Goal: Task Accomplishment & Management: Manage account settings

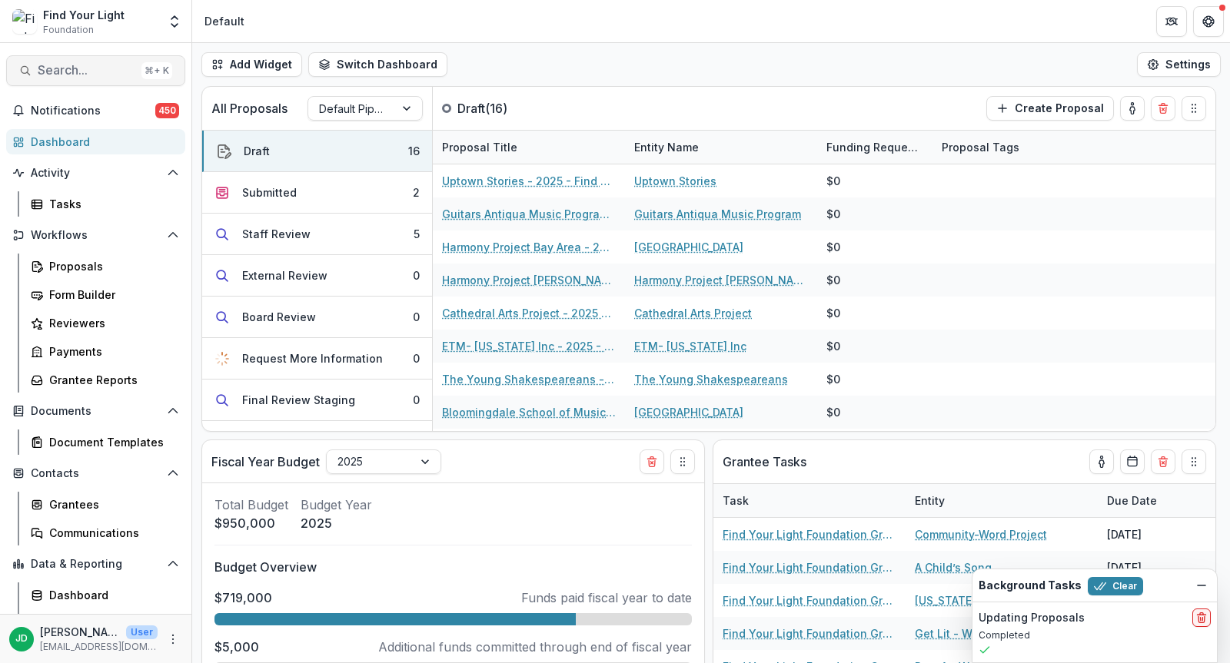
click at [60, 70] on span "Search..." at bounding box center [87, 70] width 98 height 15
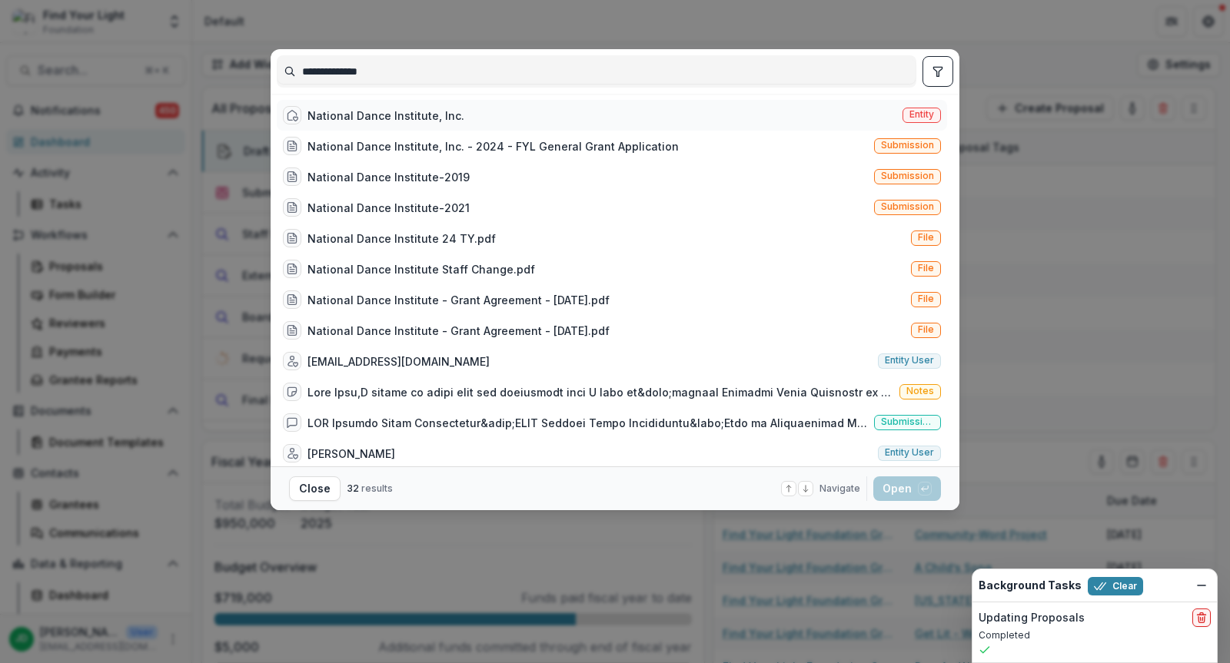
type input "**********"
click at [353, 109] on div "National Dance Institute, Inc." at bounding box center [385, 116] width 157 height 16
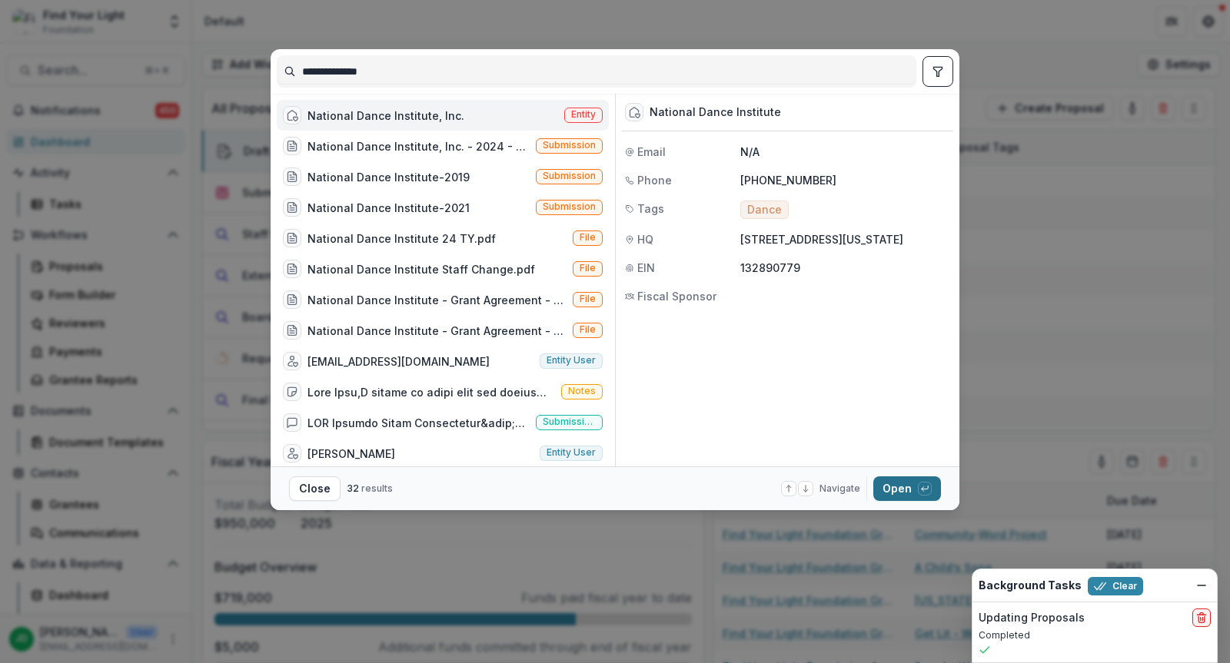
click at [899, 483] on button "Open with enter key" at bounding box center [907, 489] width 68 height 25
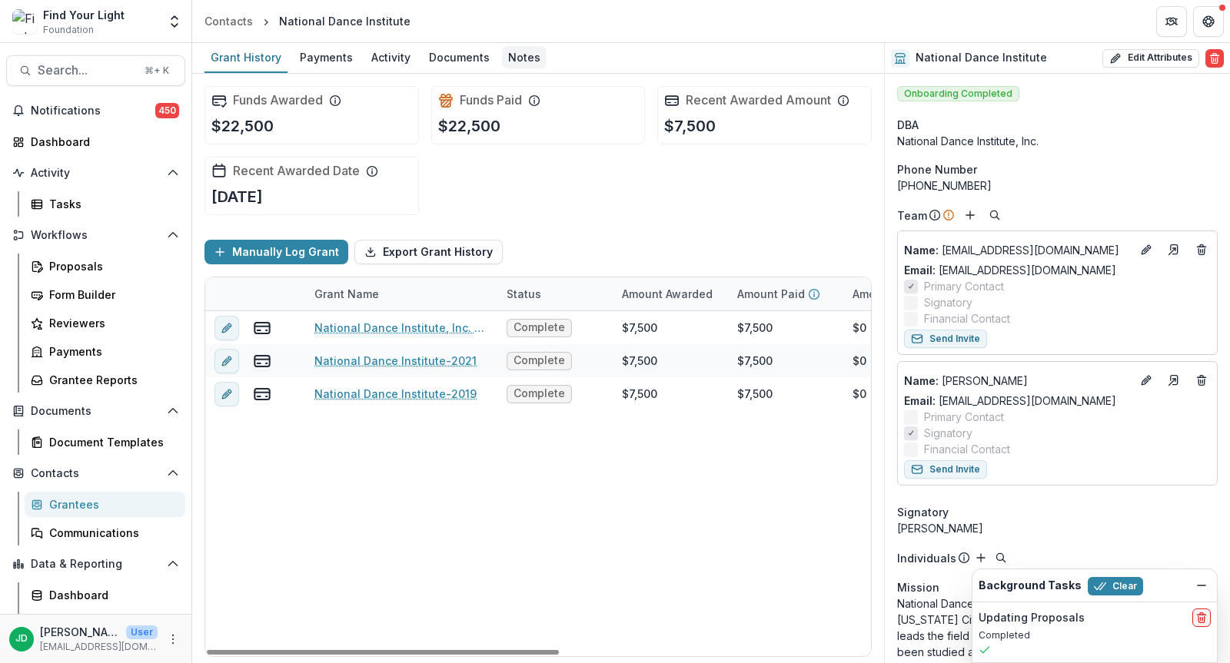
click at [523, 56] on div "Notes" at bounding box center [524, 57] width 45 height 22
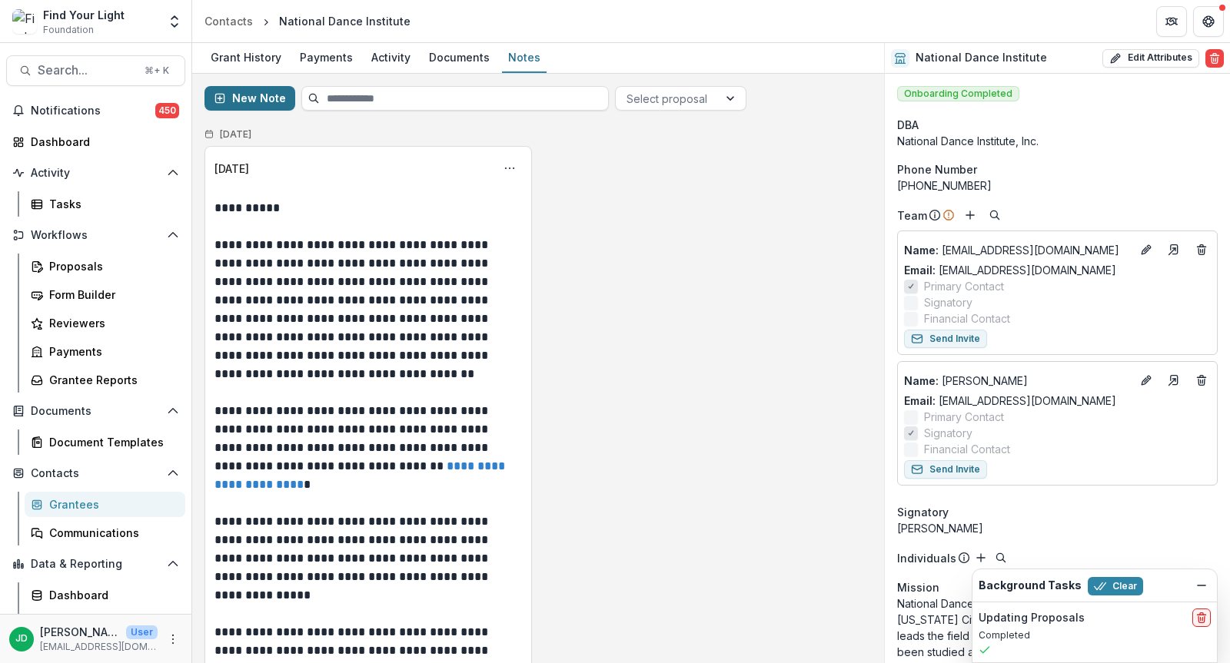
click at [247, 100] on button "New Note" at bounding box center [249, 98] width 91 height 25
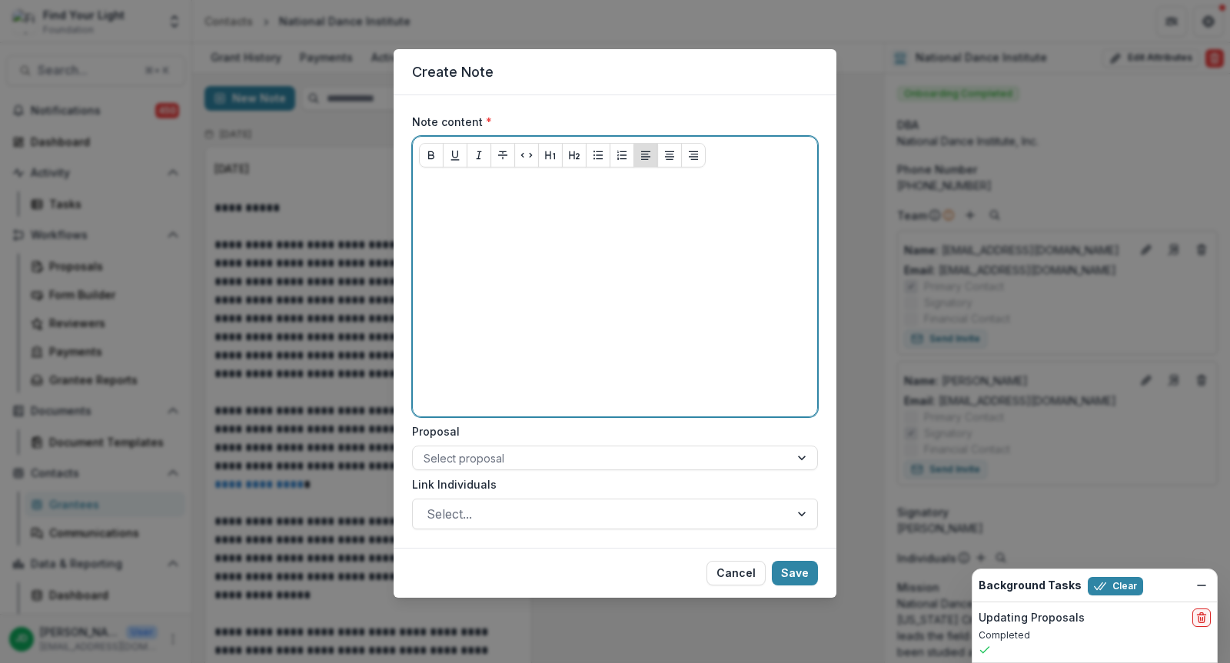
click at [454, 195] on p at bounding box center [615, 188] width 392 height 17
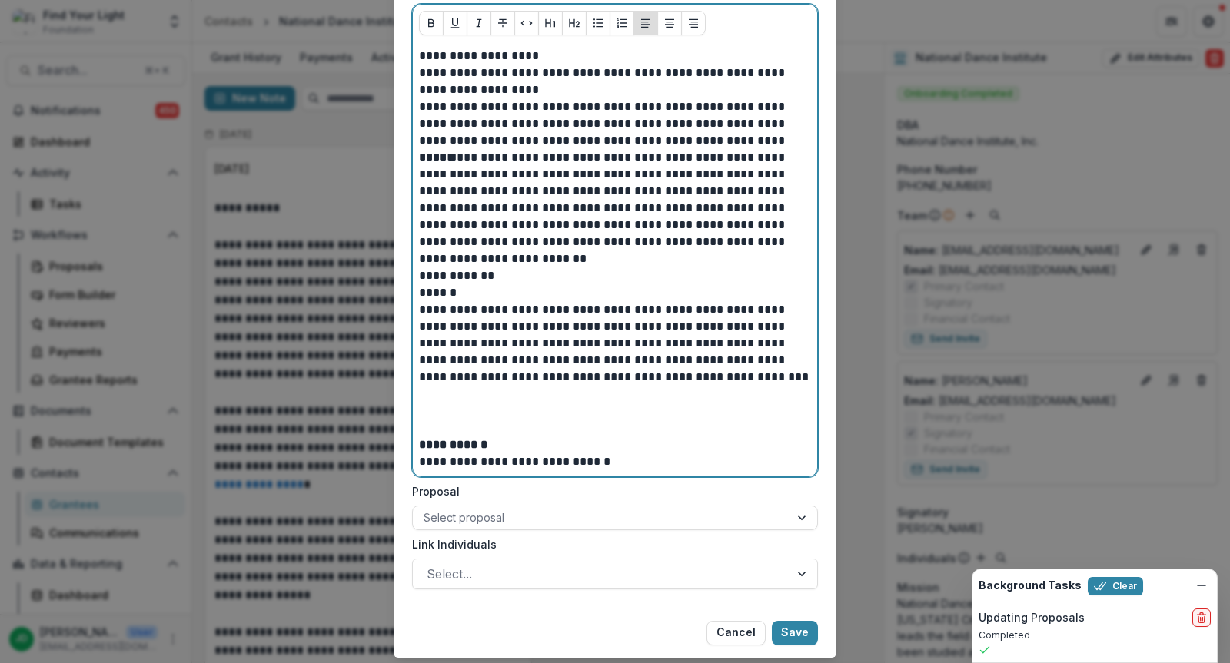
scroll to position [174, 0]
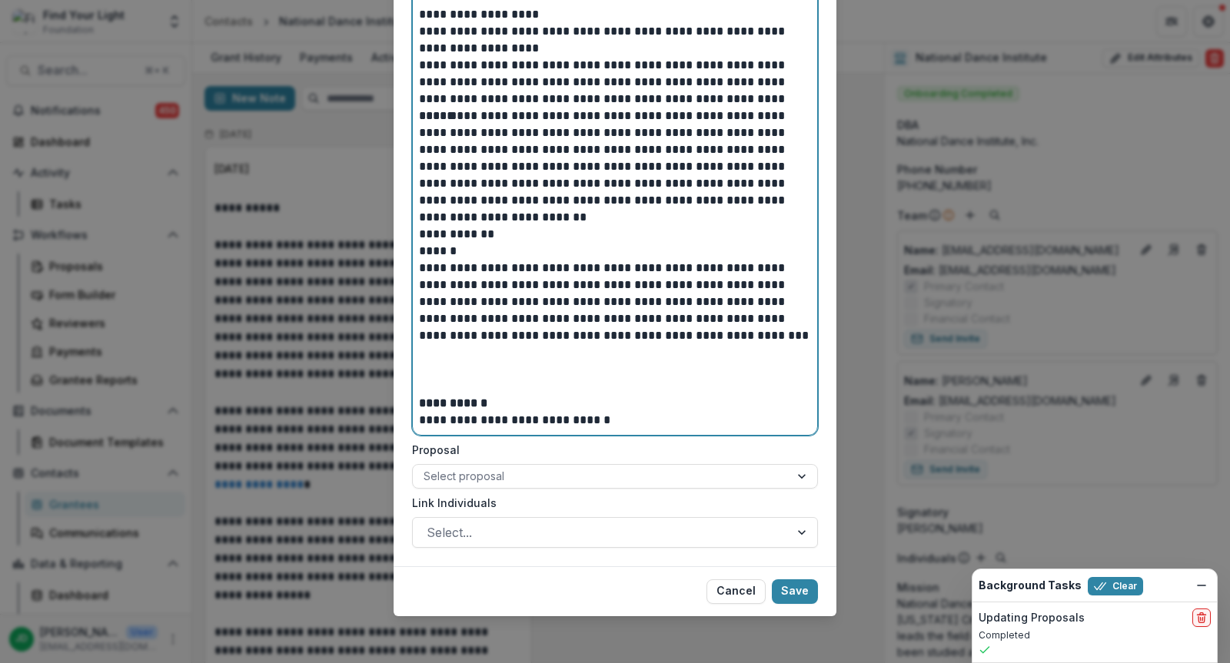
click at [469, 369] on p at bounding box center [615, 361] width 392 height 34
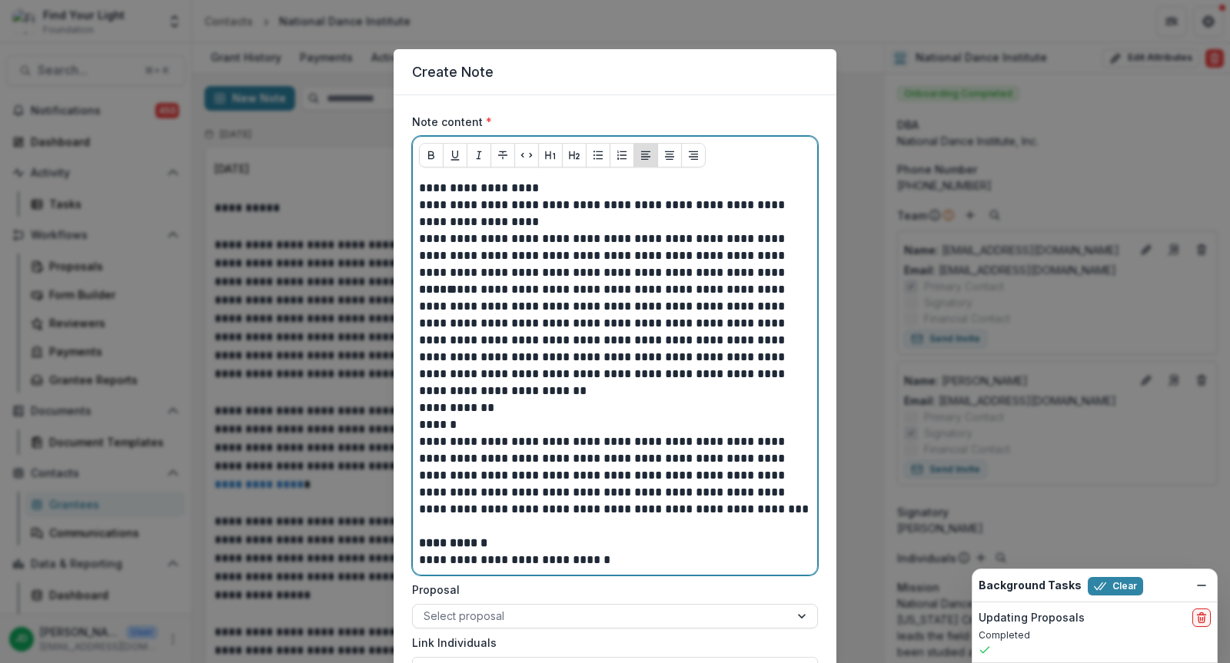
scroll to position [140, 0]
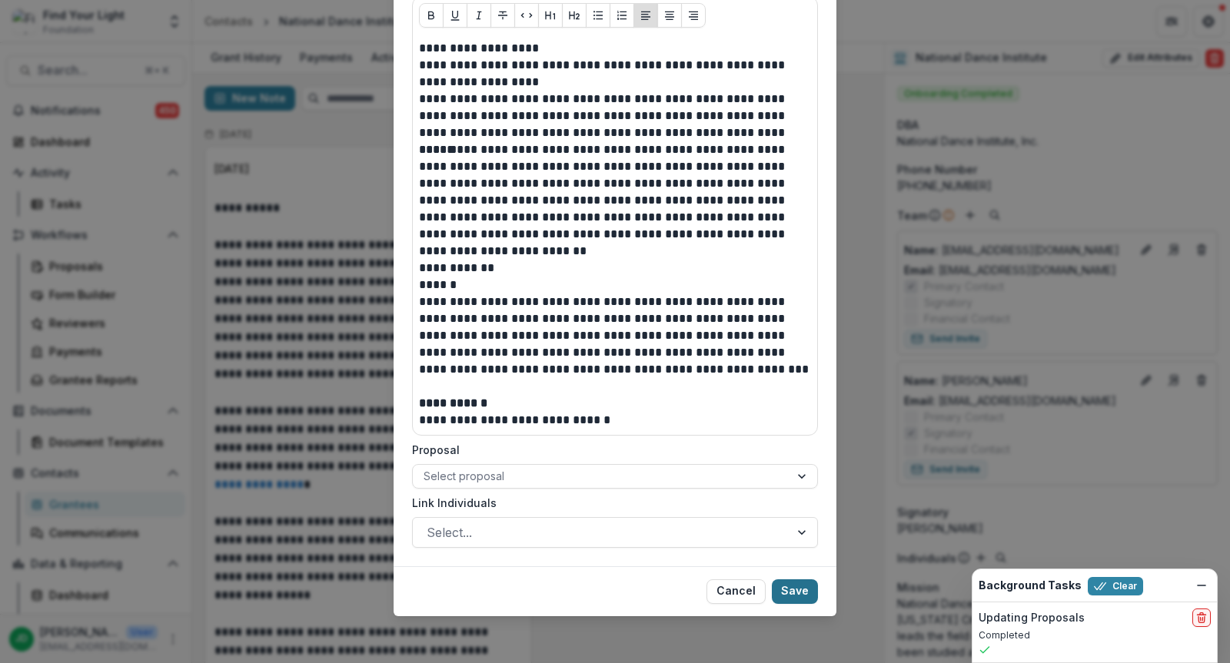
click at [793, 591] on button "Save" at bounding box center [795, 592] width 46 height 25
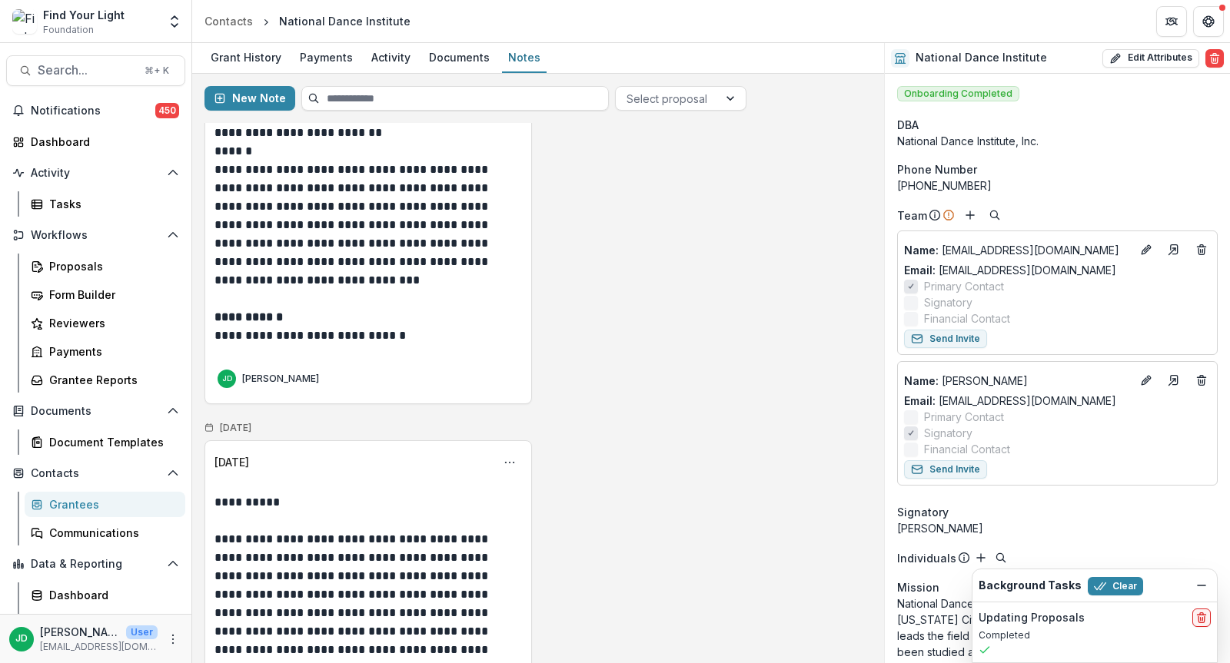
scroll to position [466, 0]
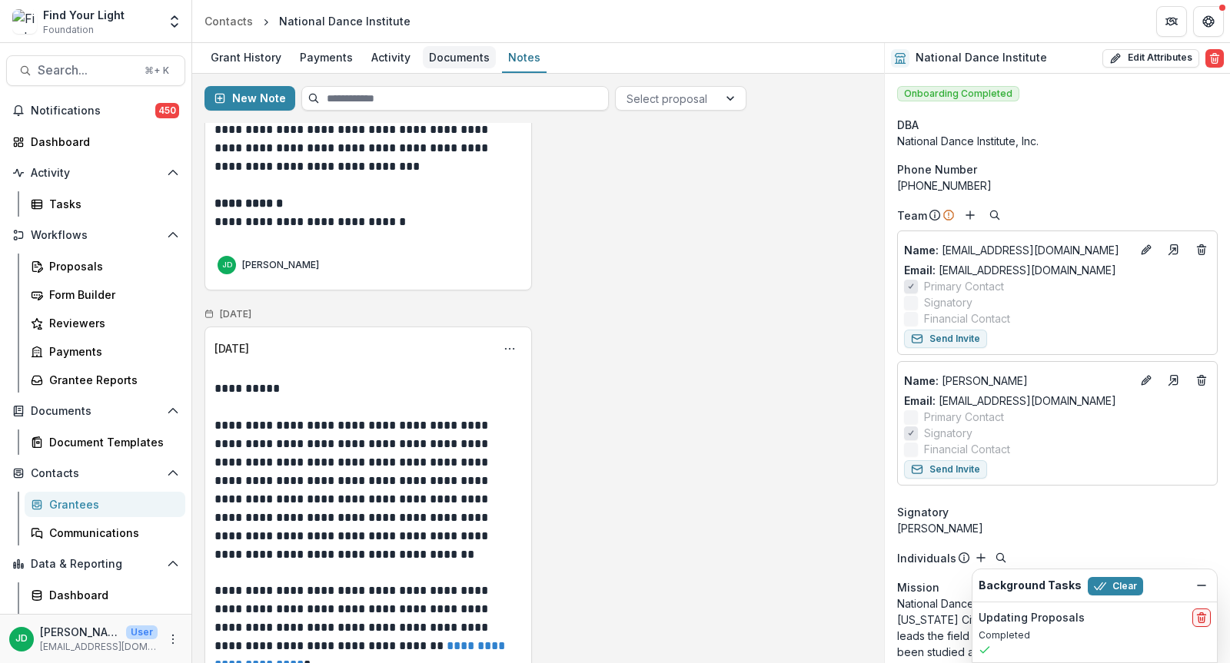
click at [443, 48] on div "Documents" at bounding box center [459, 57] width 73 height 22
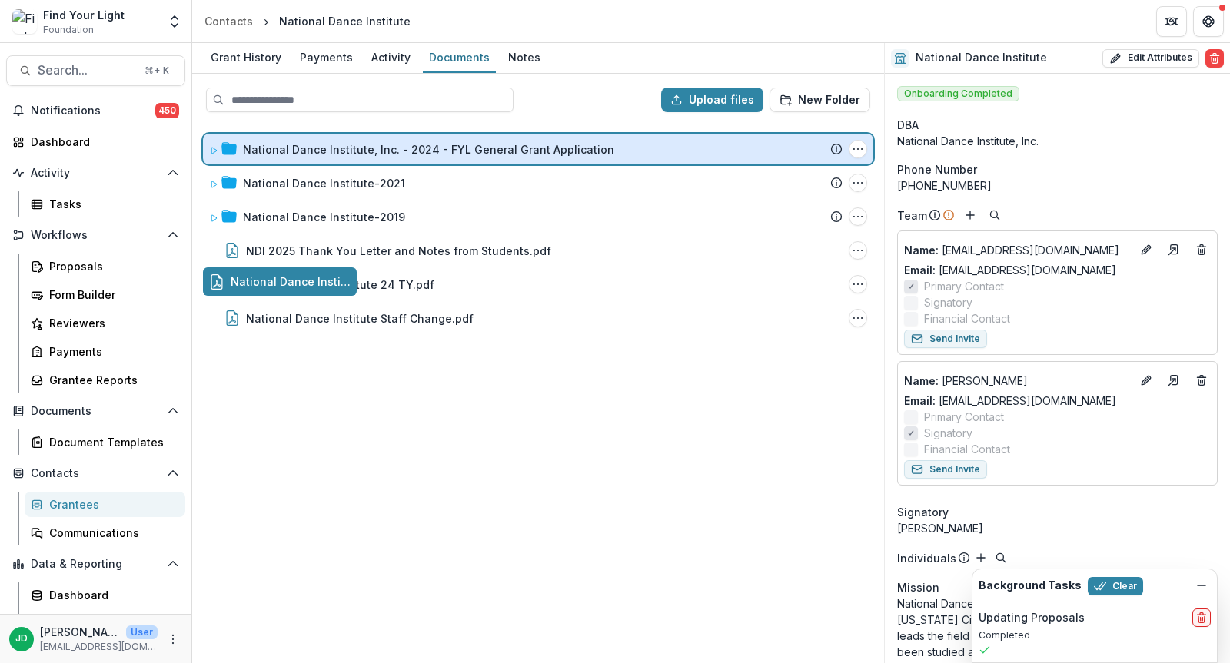
drag, startPoint x: 241, startPoint y: 279, endPoint x: 255, endPoint y: 144, distance: 135.2
click at [255, 144] on div "Upload files New Folder National Dance Institute, Inc. - 2024 - FYL General Gra…" at bounding box center [538, 369] width 692 height 590
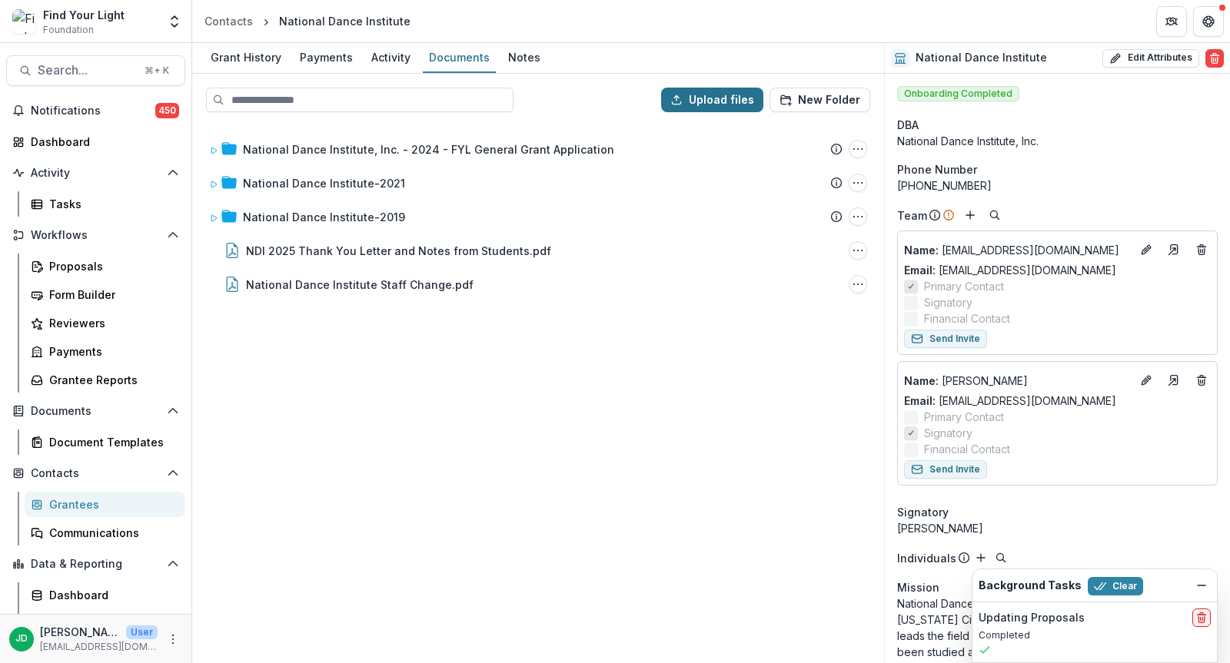
click at [695, 95] on button "Upload files" at bounding box center [712, 100] width 102 height 25
type input "**********"
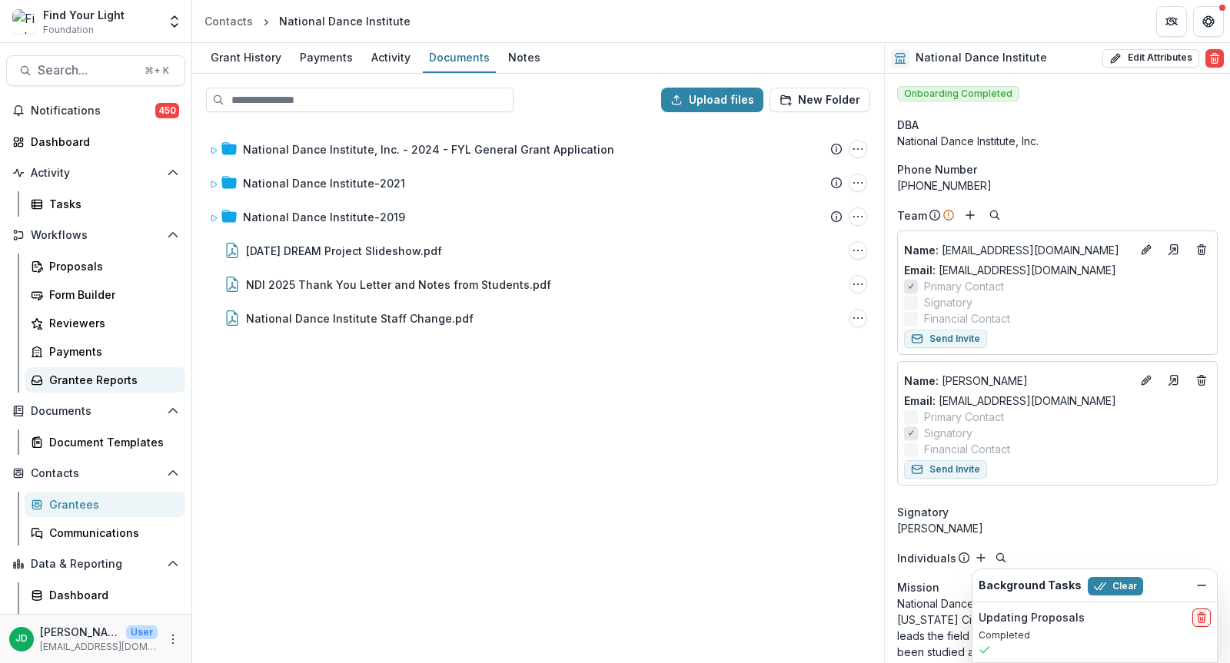
click at [76, 372] on div "Grantee Reports" at bounding box center [111, 380] width 124 height 16
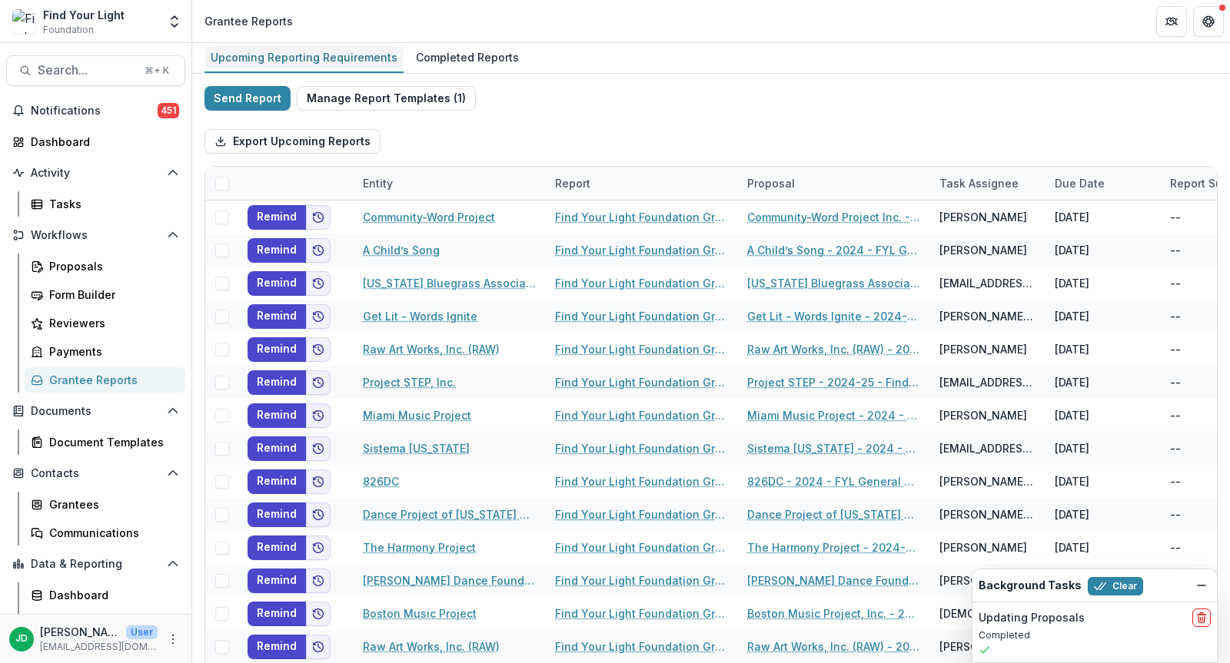
click at [307, 64] on div "Upcoming Reporting Requirements" at bounding box center [303, 57] width 199 height 22
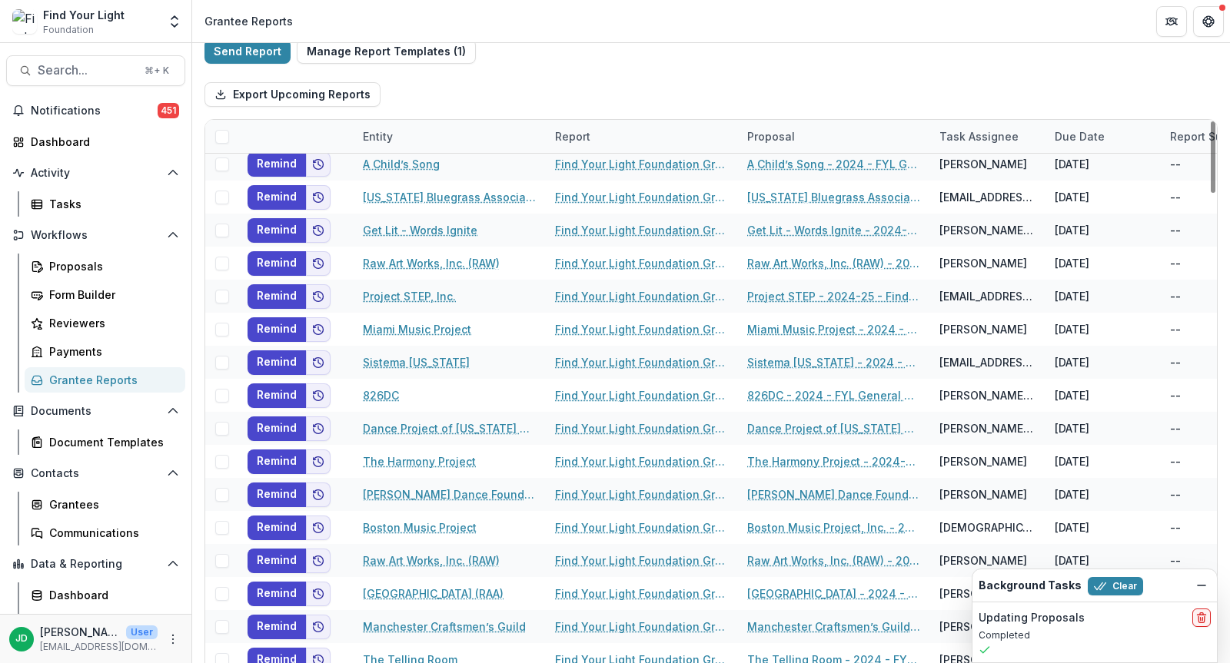
scroll to position [42, 0]
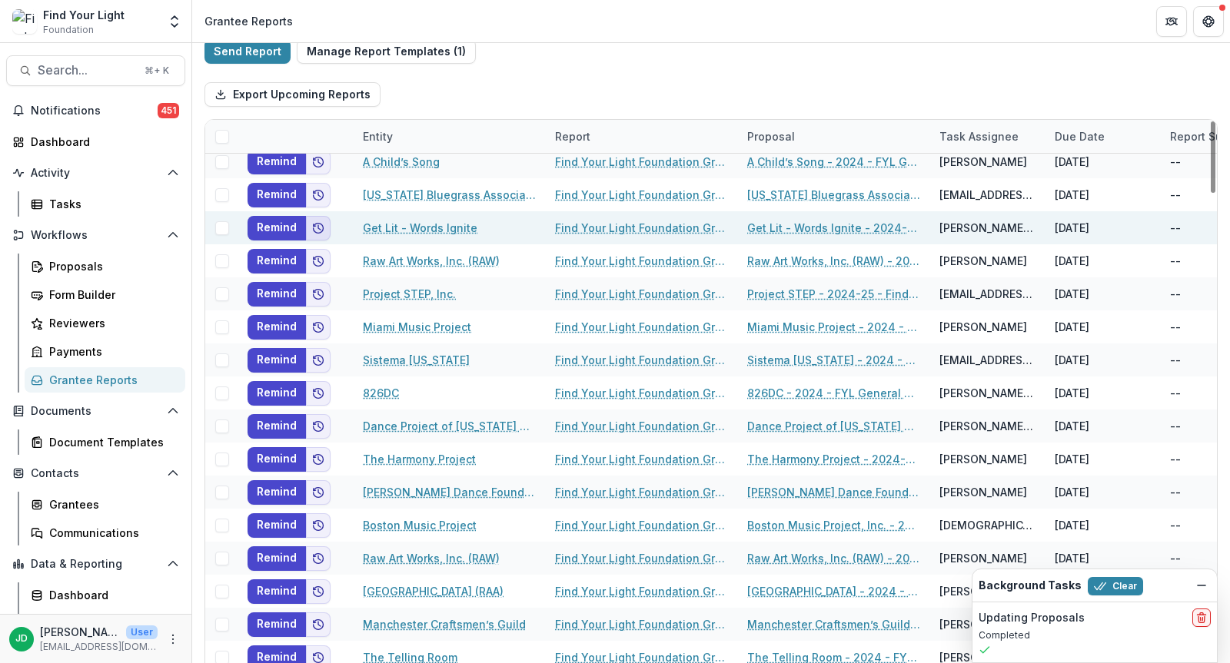
click at [321, 228] on icon "Add to friends" at bounding box center [319, 228] width 10 height 10
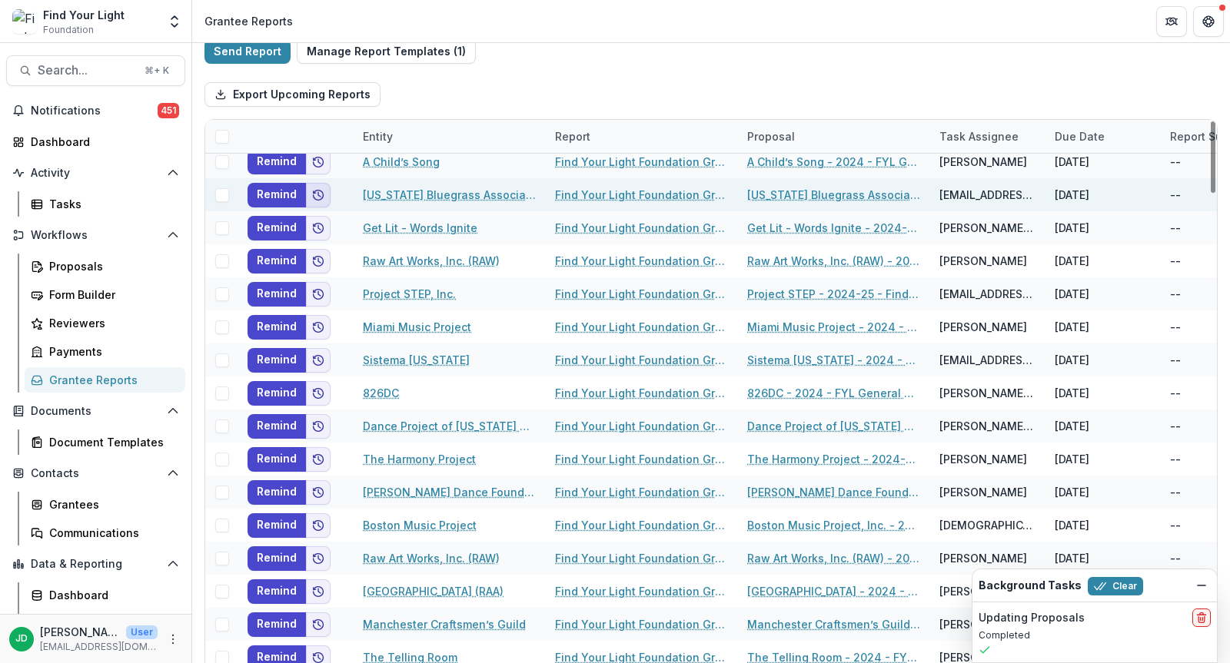
click at [321, 195] on icon "Add to friends" at bounding box center [319, 195] width 10 height 10
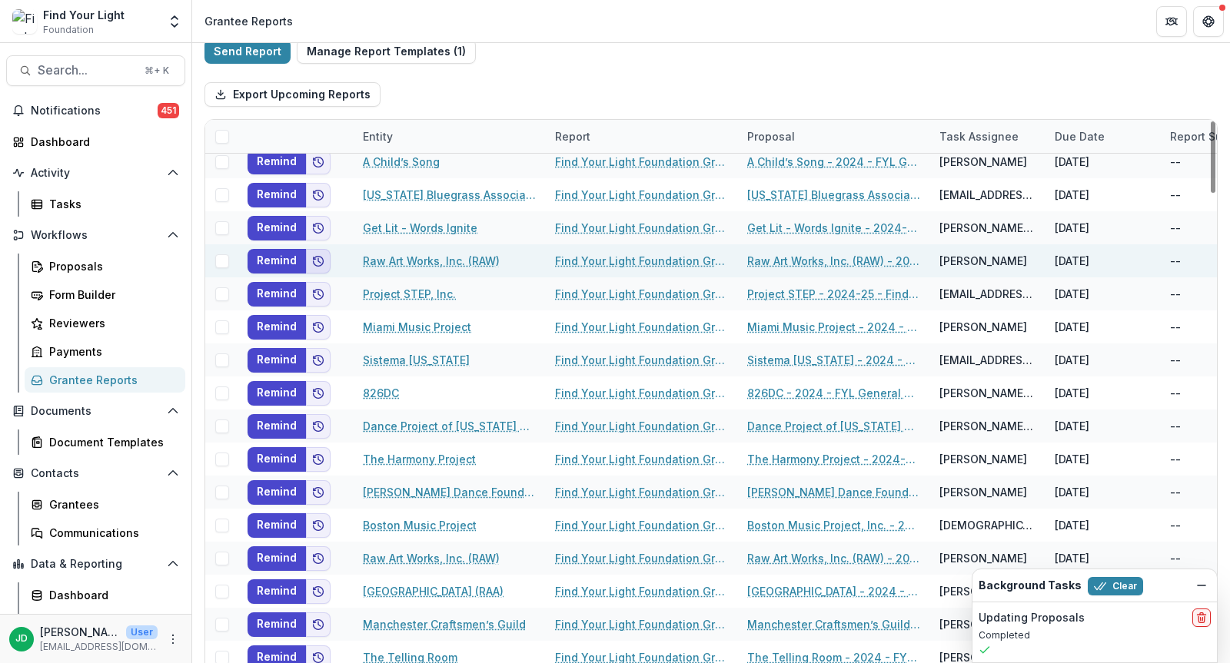
click at [318, 266] on button "Add to friends" at bounding box center [318, 261] width 25 height 25
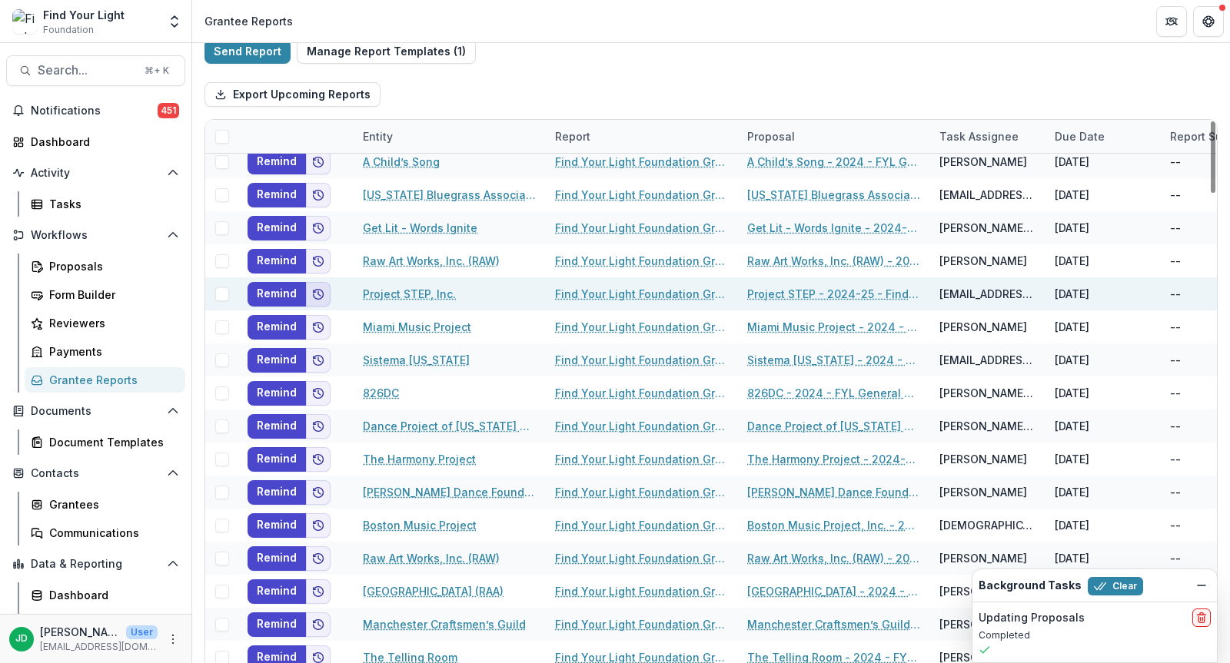
click at [318, 289] on icon "Add to friends" at bounding box center [318, 294] width 12 height 12
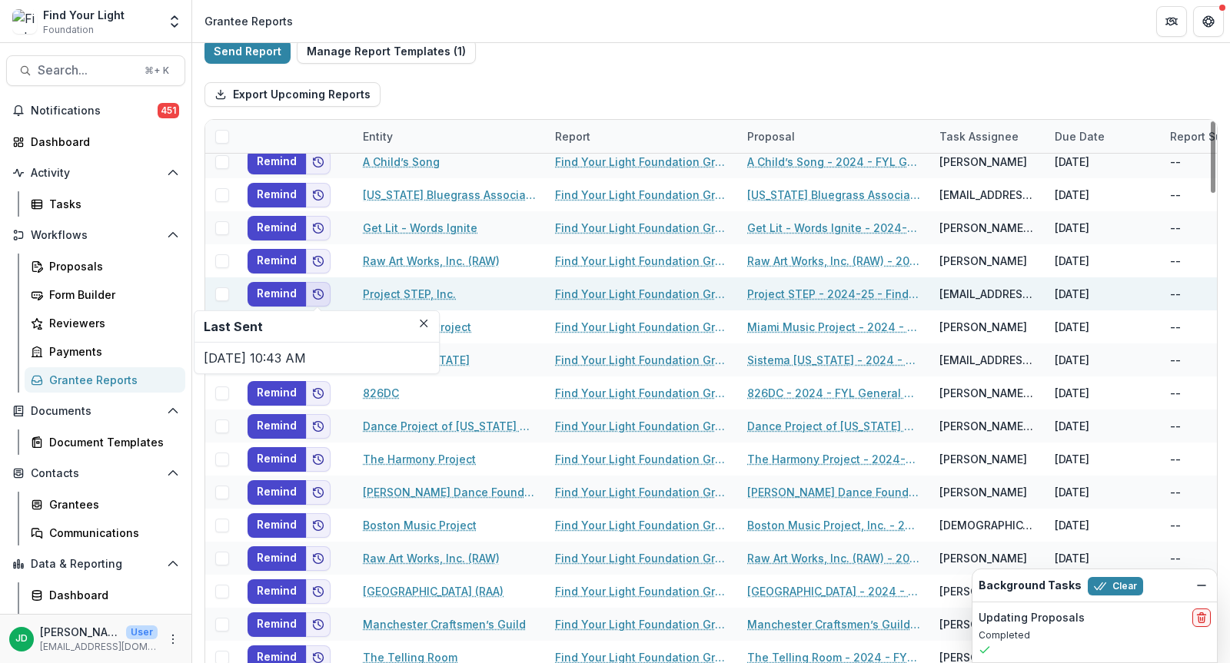
click at [318, 289] on icon "Add to friends" at bounding box center [318, 294] width 12 height 12
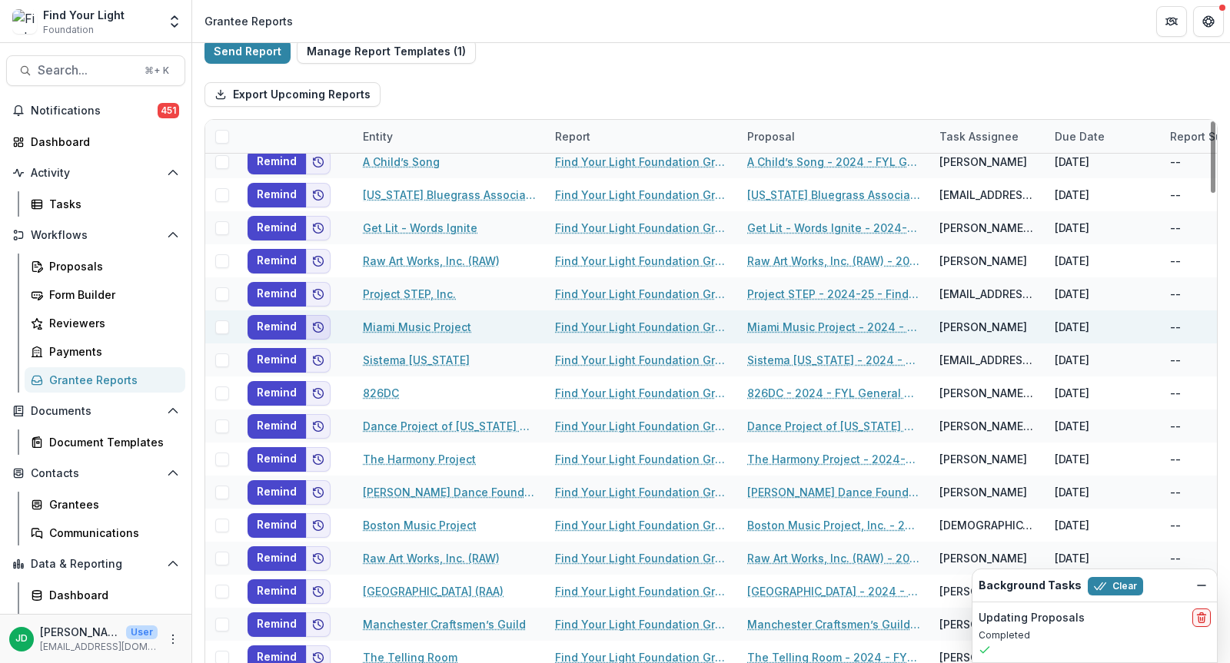
click at [318, 315] on button "Add to friends" at bounding box center [318, 327] width 25 height 25
click at [277, 317] on button "Remind" at bounding box center [276, 327] width 58 height 25
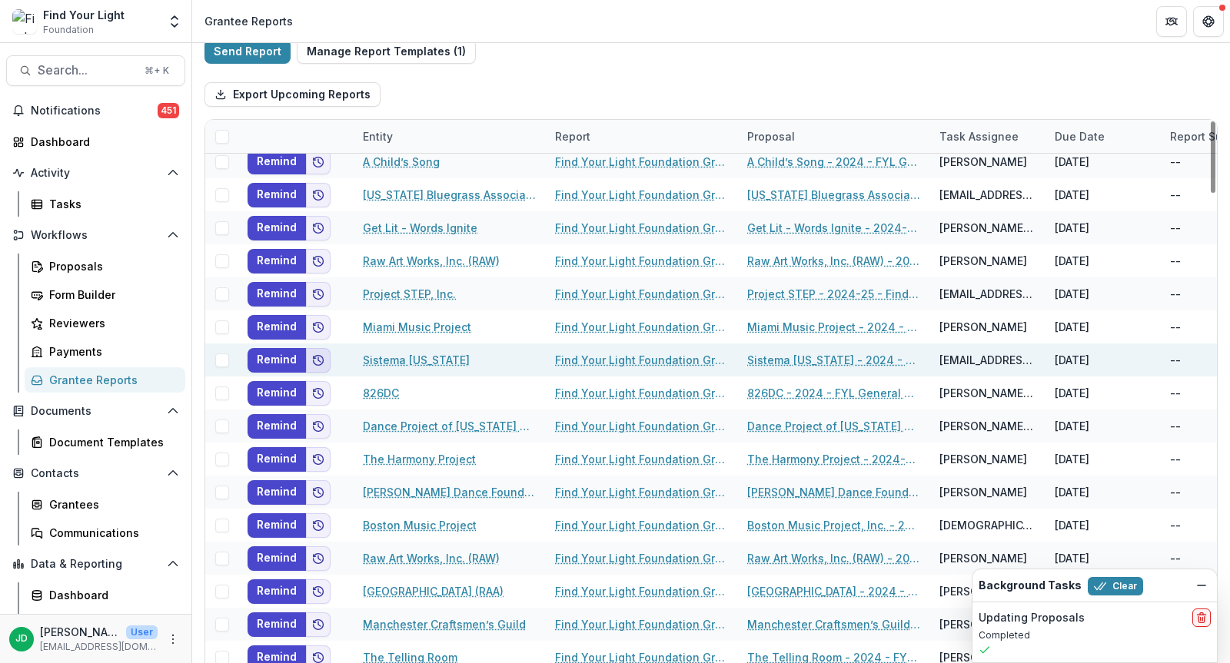
click at [307, 353] on button "Add to friends" at bounding box center [318, 360] width 25 height 25
click at [309, 352] on button "Add to friends" at bounding box center [318, 360] width 25 height 25
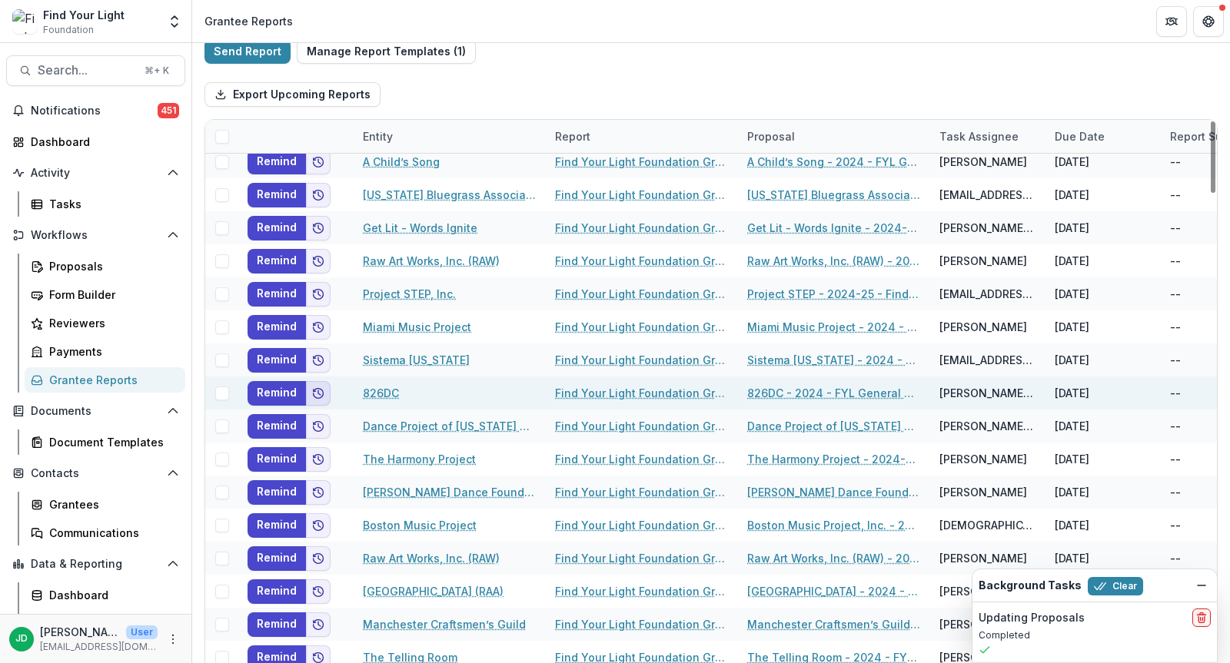
click at [320, 389] on icon "Add to friends" at bounding box center [318, 393] width 12 height 12
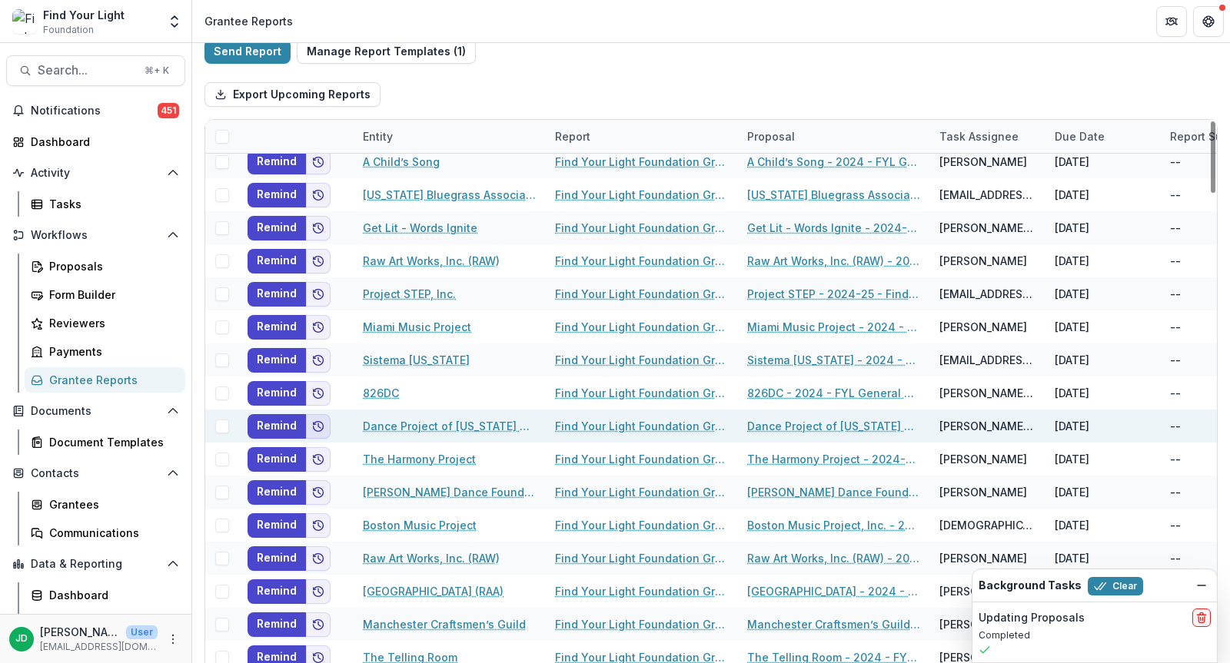
click at [320, 421] on icon "Add to friends" at bounding box center [318, 426] width 12 height 12
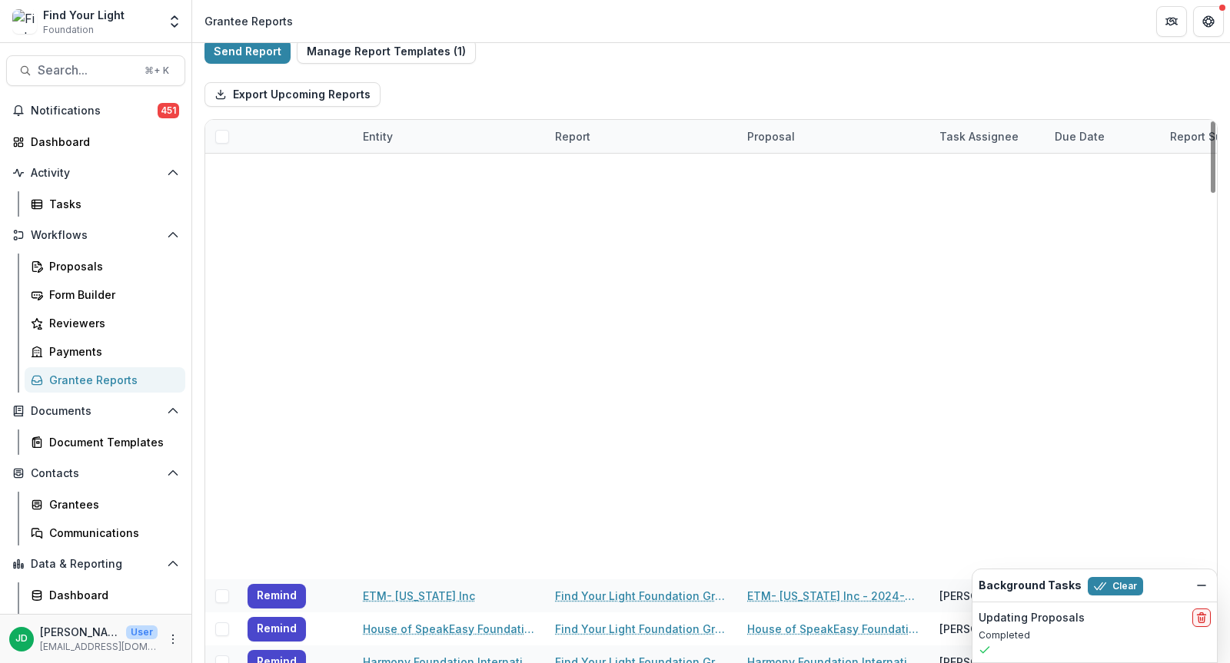
scroll to position [3831, 0]
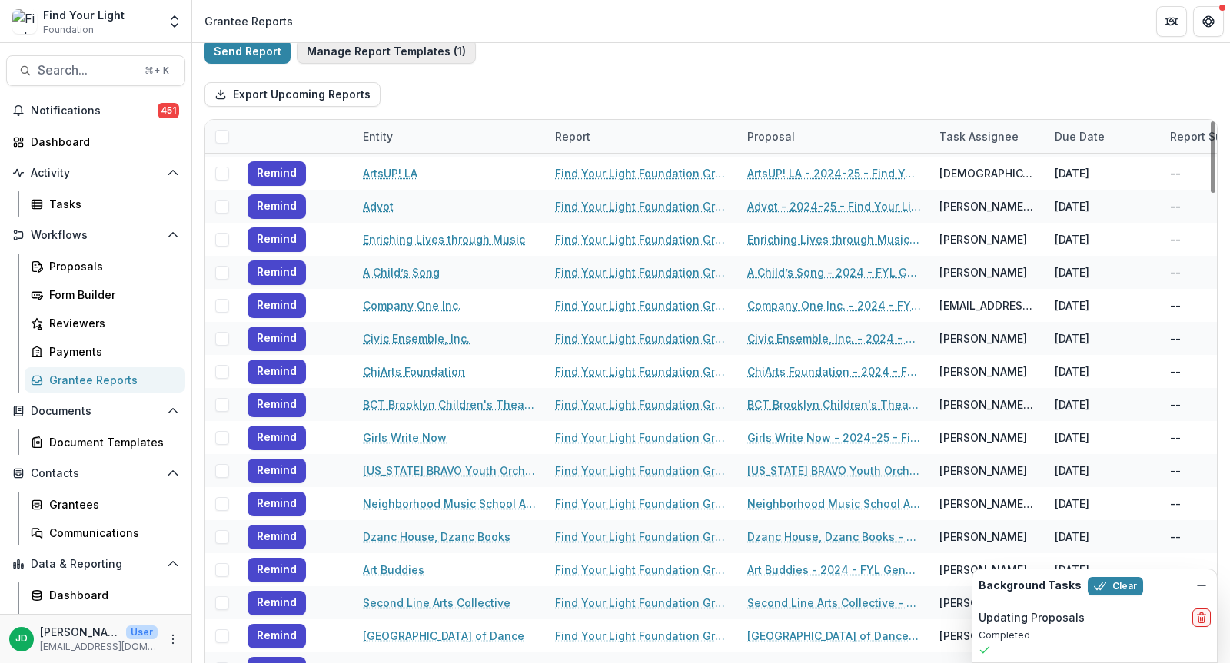
click at [395, 49] on button "Manage Report Templates ( 1 )" at bounding box center [386, 51] width 179 height 25
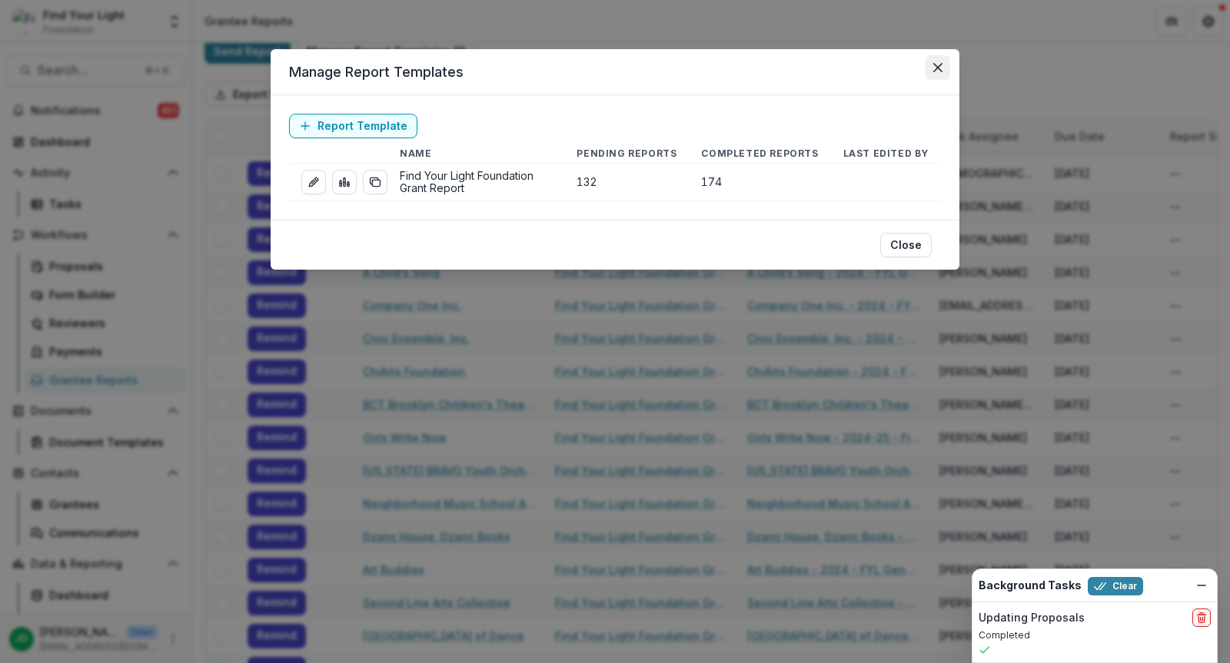
click at [941, 68] on icon "Close" at bounding box center [937, 67] width 9 height 9
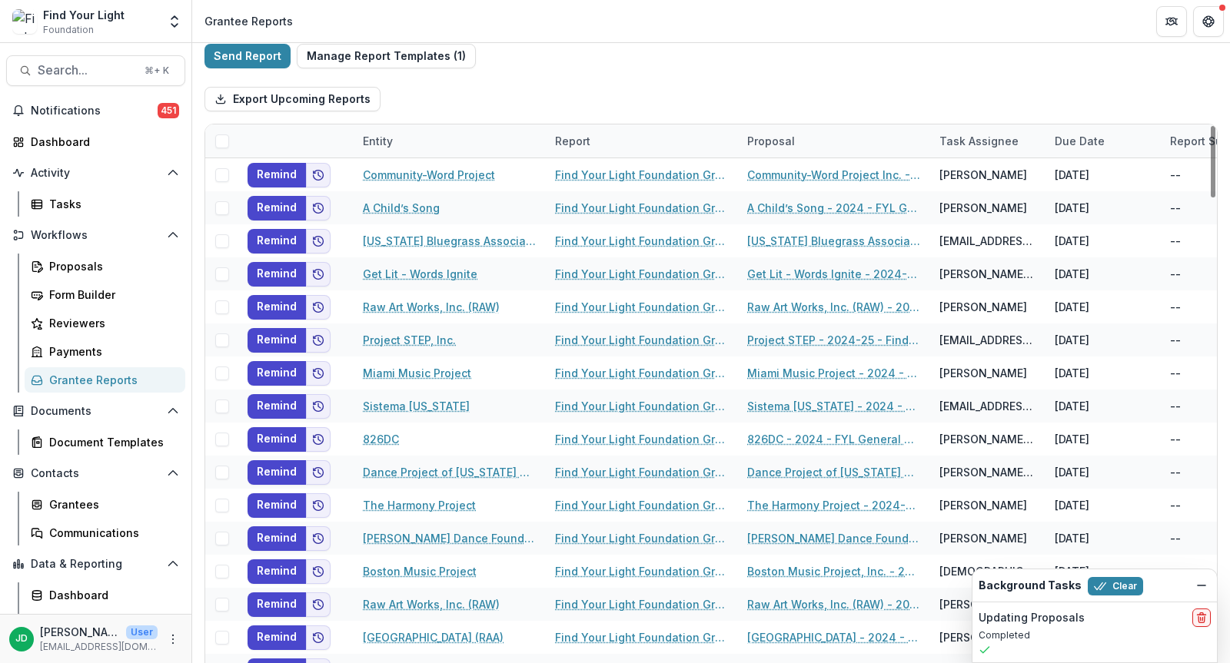
scroll to position [0, 0]
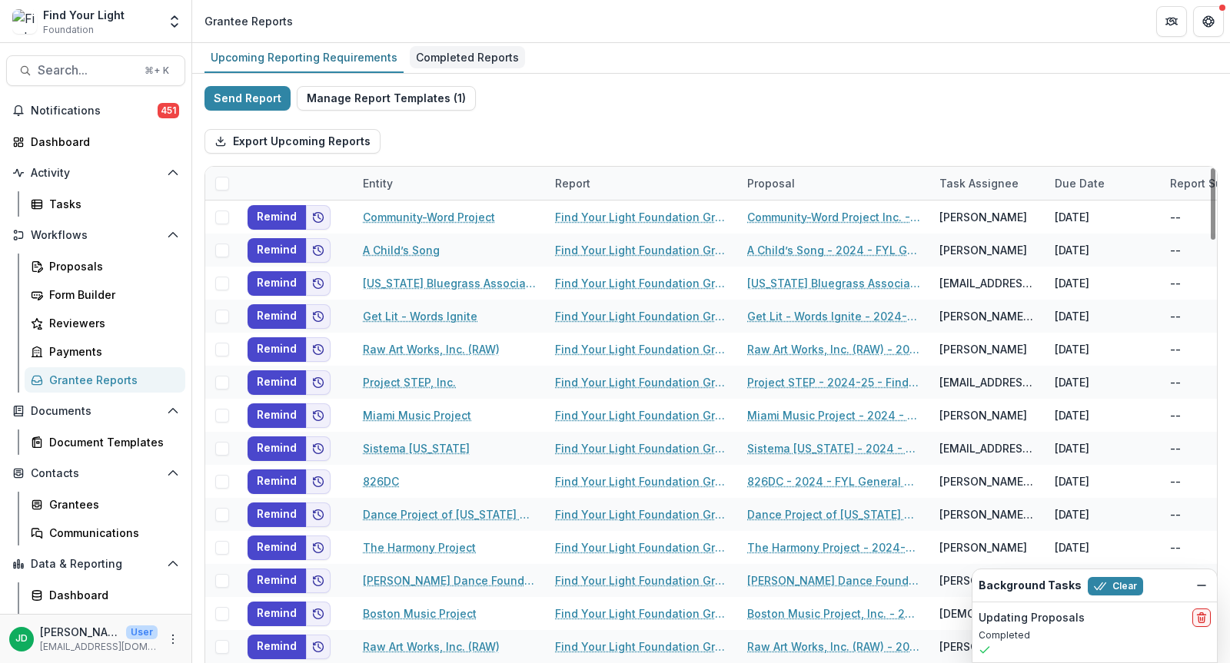
click at [445, 59] on div "Completed Reports" at bounding box center [467, 57] width 115 height 22
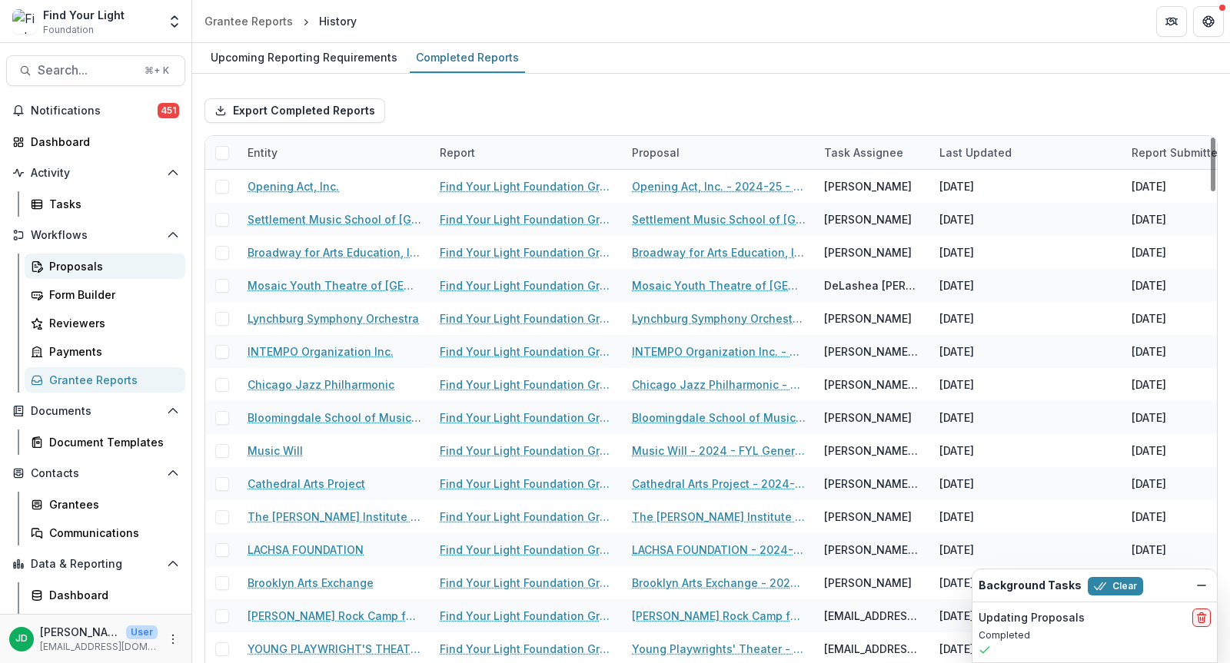
click at [69, 264] on div "Proposals" at bounding box center [111, 266] width 124 height 16
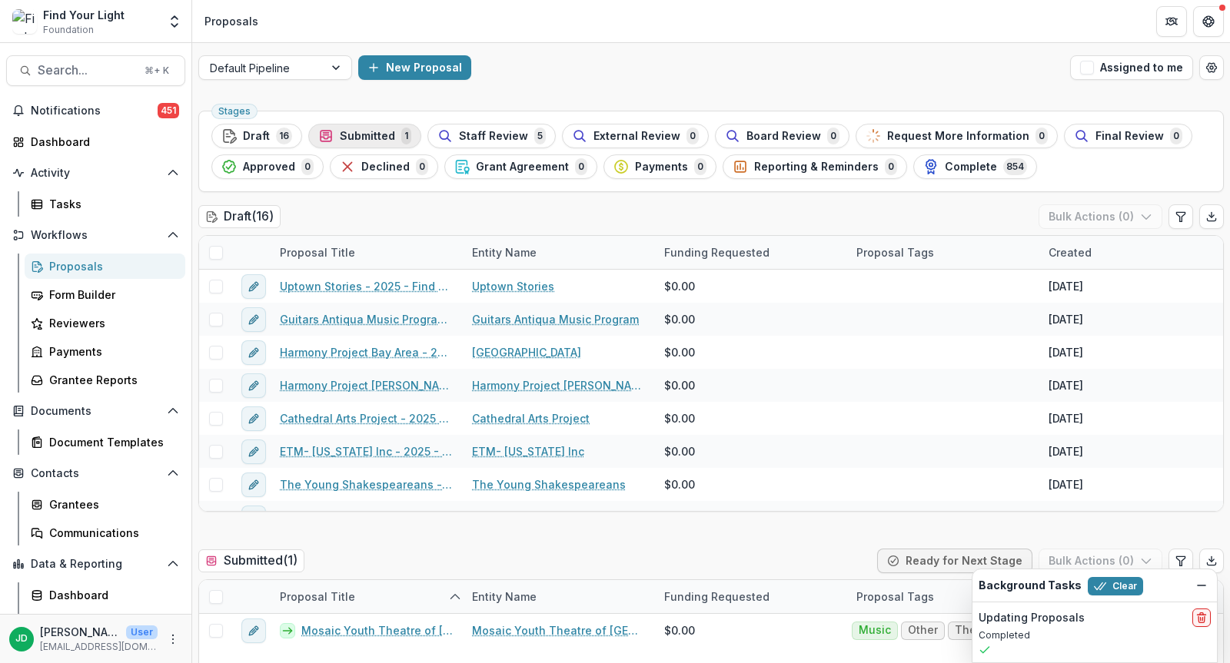
click at [394, 133] on div "Submitted 1" at bounding box center [364, 136] width 93 height 17
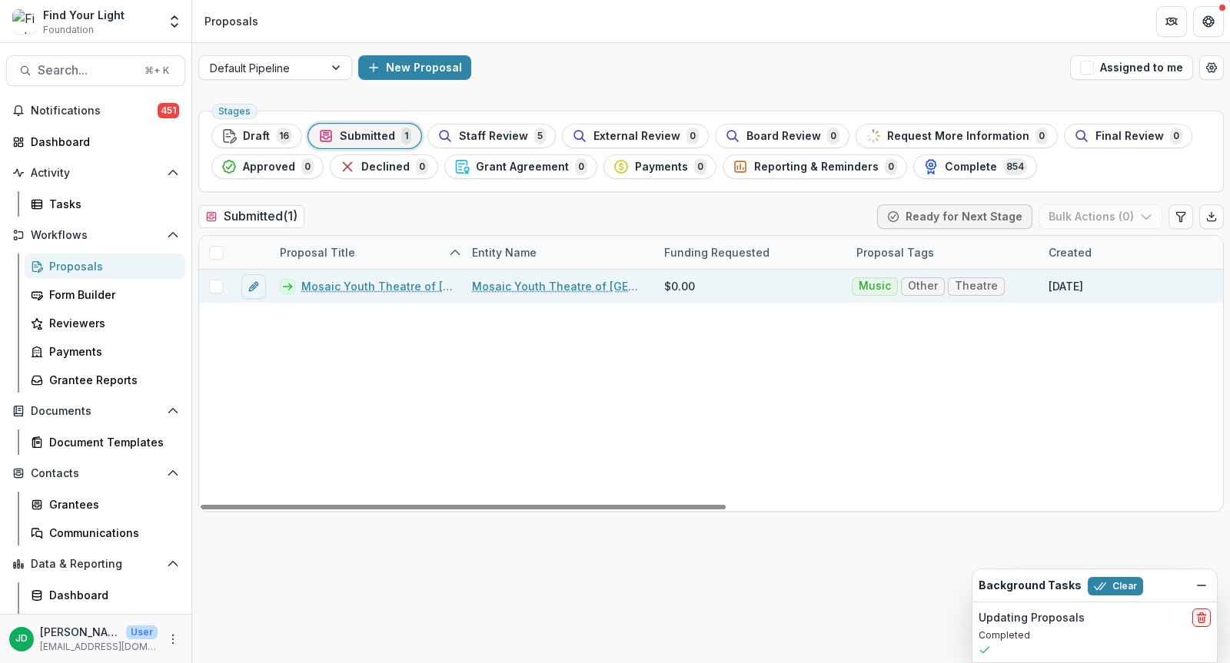
click at [407, 284] on link "Mosaic Youth Theatre of [GEOGRAPHIC_DATA] - 2025 - Find Your Light Foundation 2…" at bounding box center [377, 286] width 152 height 16
